Goal: Navigation & Orientation: Find specific page/section

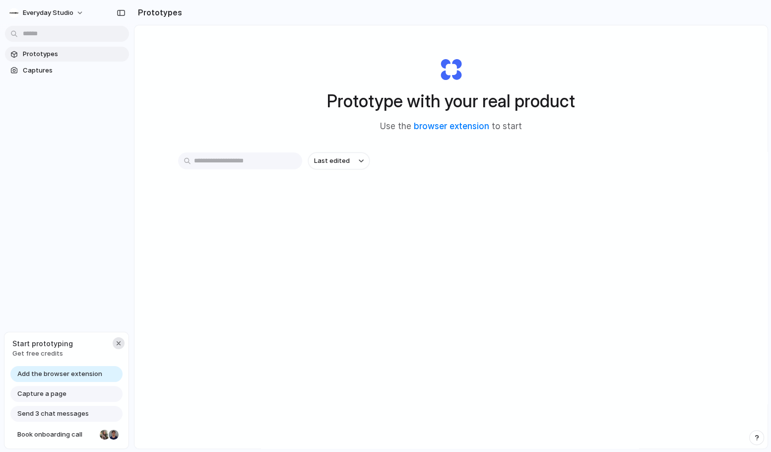
click at [117, 339] on div "button" at bounding box center [119, 343] width 8 height 8
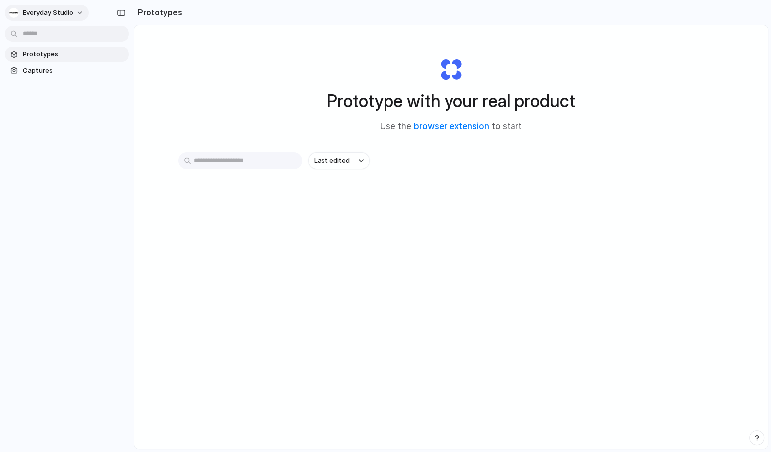
click at [74, 13] on button "everyday studio" at bounding box center [47, 13] width 84 height 16
click at [70, 16] on div "Settings Invite members Change theme Sign out" at bounding box center [385, 226] width 771 height 452
click at [341, 231] on div "Last edited" at bounding box center [451, 195] width 546 height 87
click at [45, 68] on span "Captures" at bounding box center [74, 71] width 102 height 10
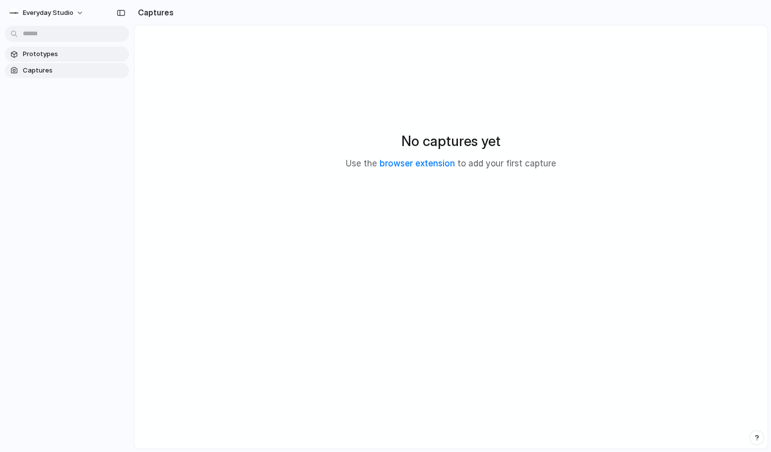
click at [52, 54] on span "Prototypes" at bounding box center [74, 54] width 102 height 10
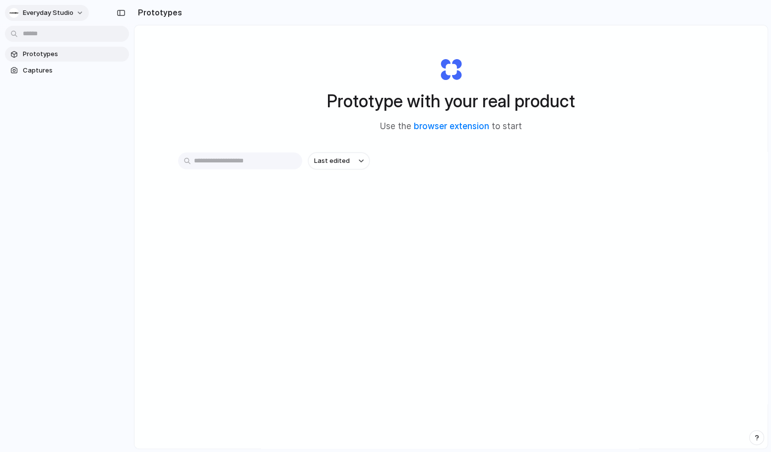
click at [71, 14] on span "everyday studio" at bounding box center [48, 13] width 51 height 10
click at [72, 13] on div "Settings Invite members Change theme Sign out" at bounding box center [385, 226] width 771 height 452
